Goal: Task Accomplishment & Management: Manage account settings

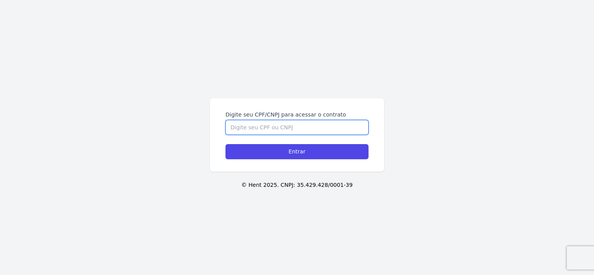
click at [278, 129] on input "Digite seu CPF/CNPJ para acessar o contrato" at bounding box center [296, 127] width 143 height 15
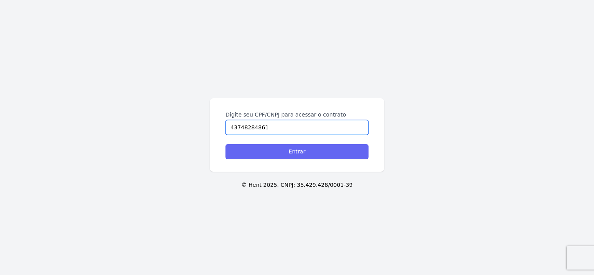
type input "43748284861"
click at [275, 159] on input "Entrar" at bounding box center [296, 151] width 143 height 15
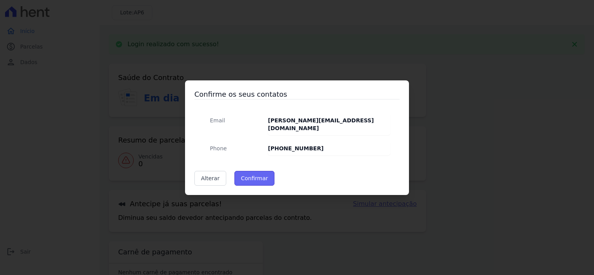
click at [255, 171] on button "Confirmar" at bounding box center [254, 178] width 40 height 15
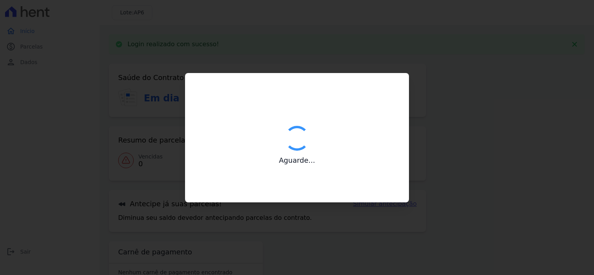
type input "Contatos confirmados com sucesso."
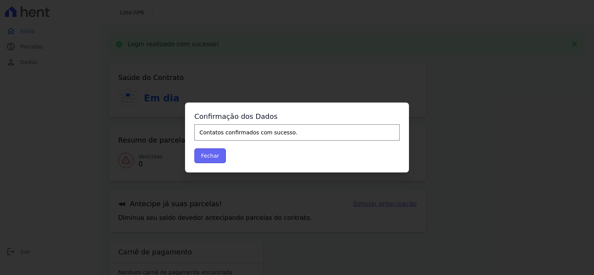
click at [218, 156] on button "Fechar" at bounding box center [209, 156] width 31 height 15
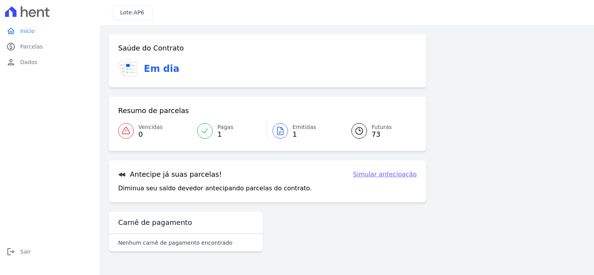
click at [286, 132] on div at bounding box center [281, 131] width 16 height 16
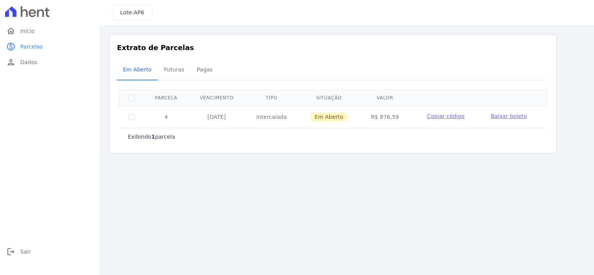
click at [491, 115] on span "Baixar boleto" at bounding box center [509, 116] width 36 height 6
click at [437, 115] on span "Copiar código" at bounding box center [445, 116] width 37 height 6
